Goal: Task Accomplishment & Management: Use online tool/utility

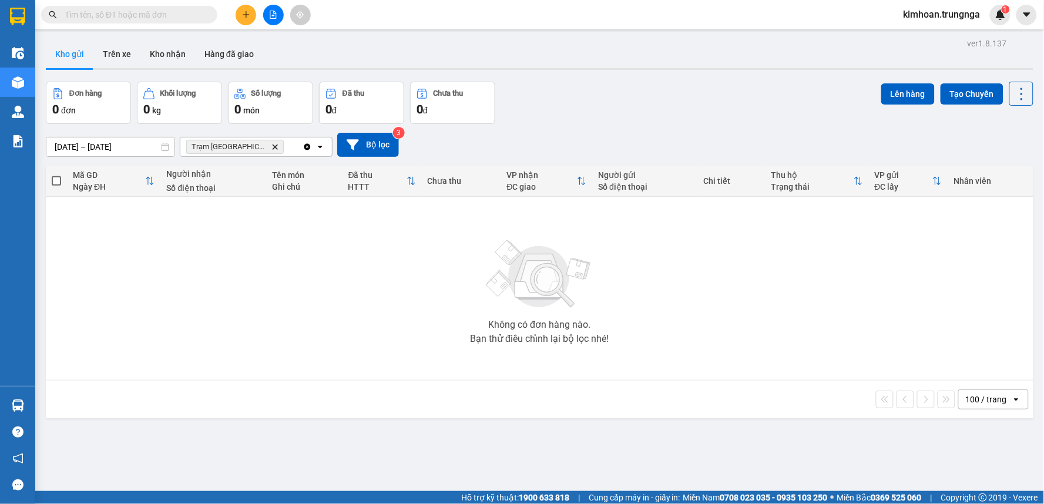
click at [278, 26] on div "Kết quả [PERSON_NAME] ( 0 ) Bộ lọc No Data kimhoan.trungnga 1" at bounding box center [522, 14] width 1044 height 29
click at [277, 20] on button at bounding box center [273, 15] width 21 height 21
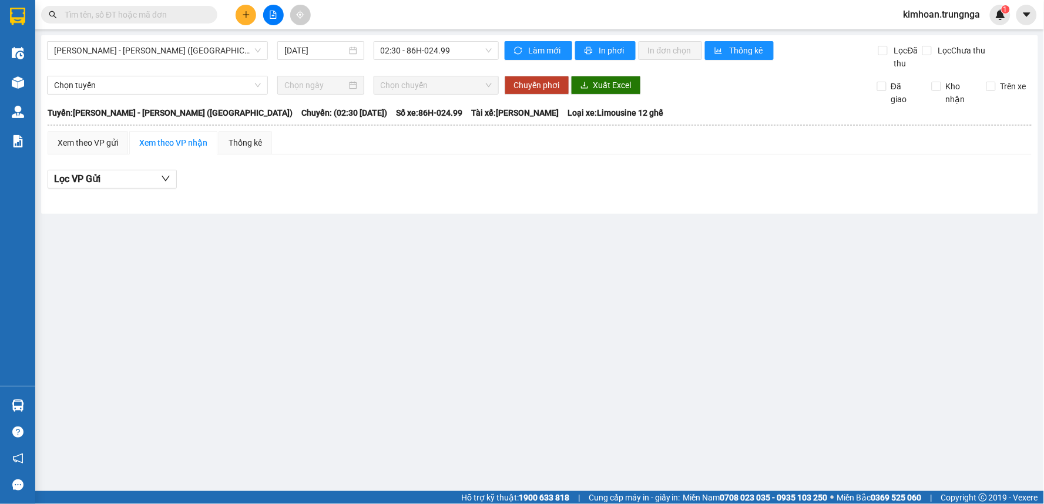
click at [224, 38] on div "[PERSON_NAME] - [PERSON_NAME] ([GEOGRAPHIC_DATA]) [DATE] 02:30 - 86H-024.99 [PE…" at bounding box center [539, 124] width 997 height 179
click at [214, 48] on span "[PERSON_NAME] - [PERSON_NAME] ([GEOGRAPHIC_DATA])" at bounding box center [157, 51] width 207 height 18
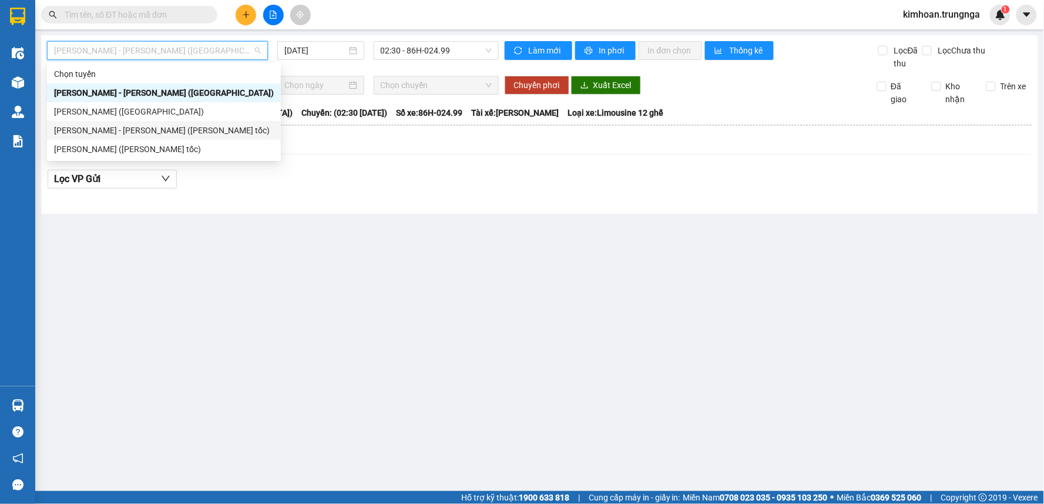
click at [177, 135] on div "[PERSON_NAME] - [PERSON_NAME] ([PERSON_NAME] tốc)" at bounding box center [164, 130] width 220 height 13
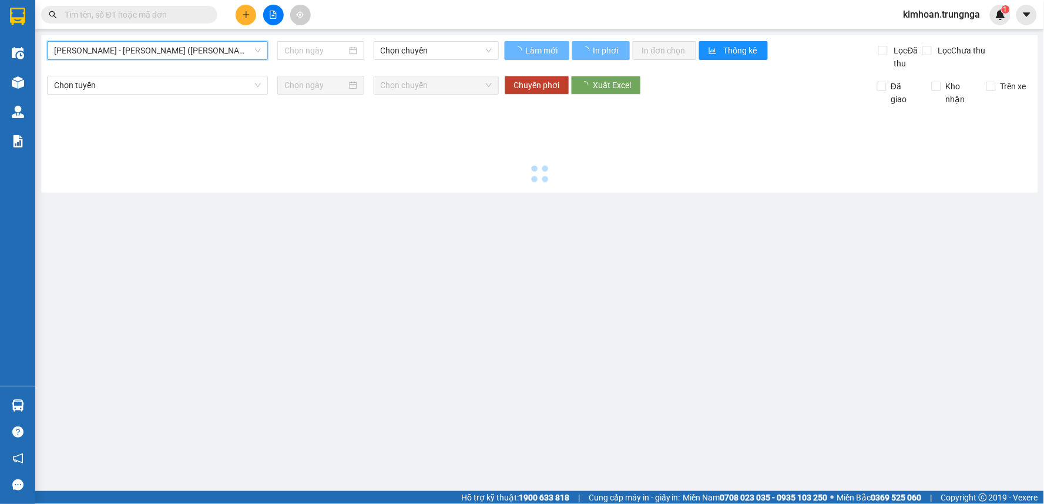
type input "[DATE]"
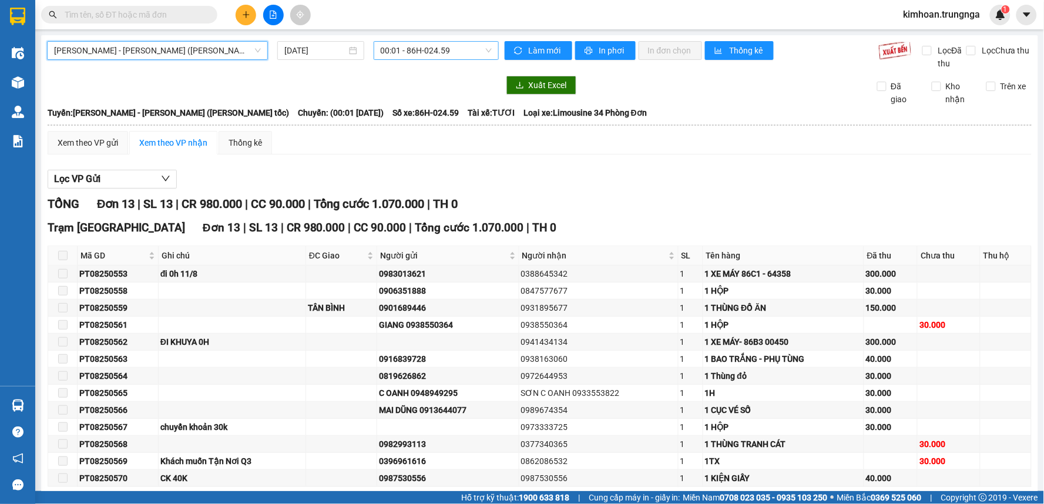
click at [413, 50] on span "00:01 - 86H-024.59" at bounding box center [436, 51] width 111 height 18
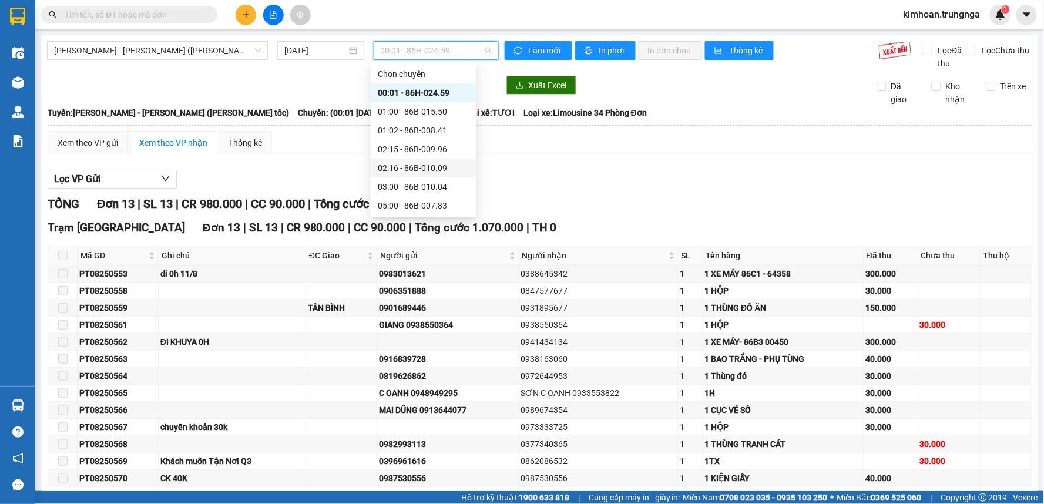
scroll to position [94, 0]
click at [392, 167] on div "12:30 - 86H-024.59" at bounding box center [424, 168] width 92 height 13
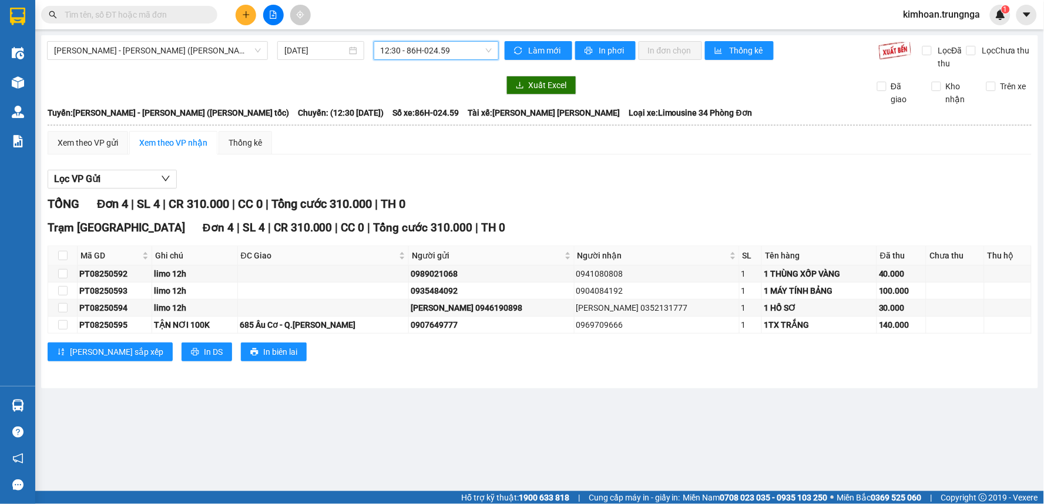
click at [407, 56] on span "12:30 - 86H-024.59" at bounding box center [436, 51] width 111 height 18
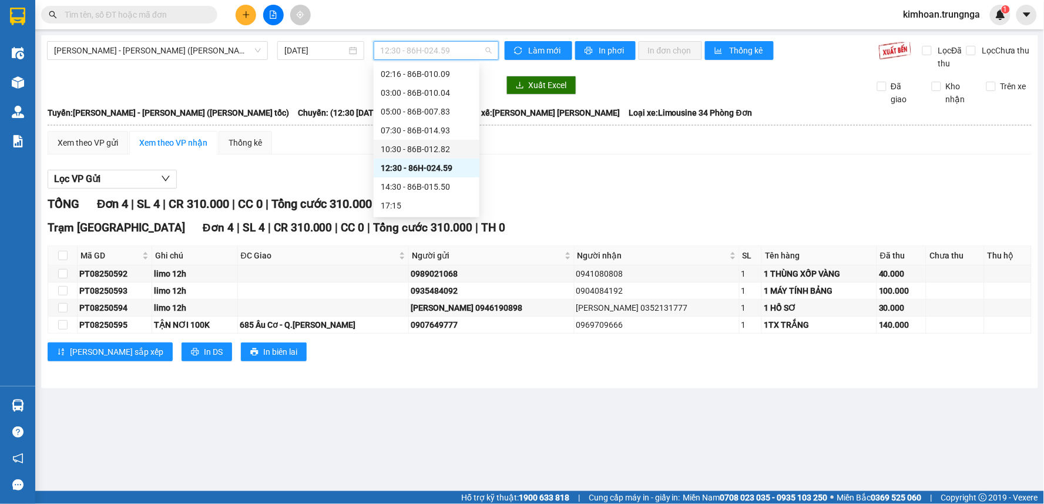
click at [412, 145] on div "10:30 - 86B-012.82" at bounding box center [427, 149] width 92 height 13
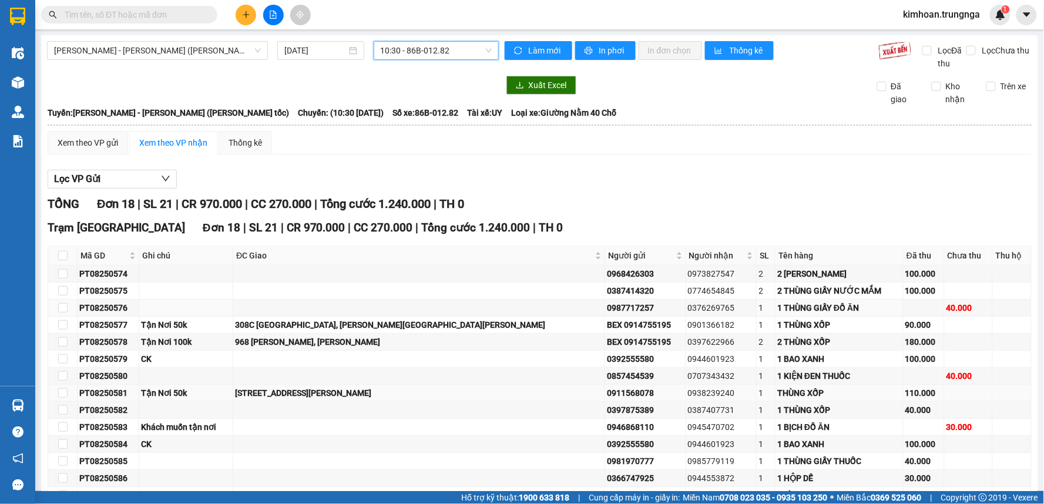
scroll to position [142, 0]
